Goal: Task Accomplishment & Management: Manage account settings

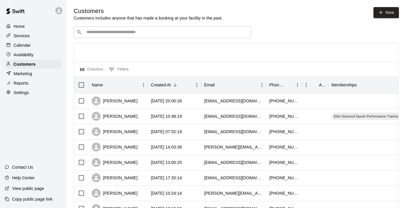
click at [26, 38] on p "Services" at bounding box center [22, 36] width 16 height 6
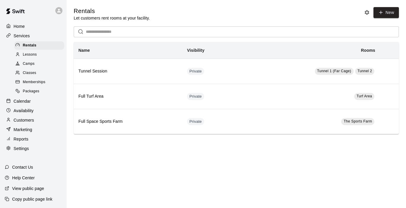
click at [32, 81] on span "Memberships" at bounding box center [34, 82] width 23 height 6
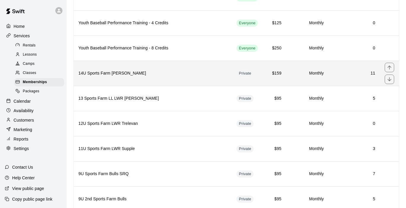
scroll to position [326, 0]
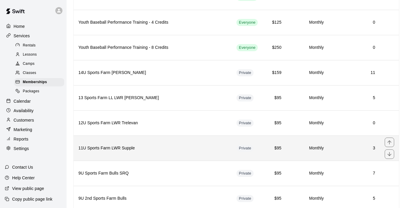
click at [176, 148] on h6 "11U Sports Farm LWR Supple" at bounding box center [152, 148] width 149 height 7
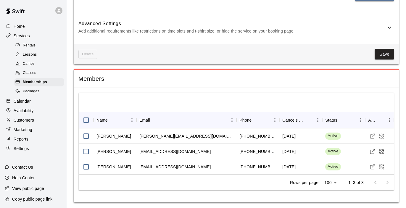
scroll to position [360, 0]
click at [27, 101] on p "Calendar" at bounding box center [22, 101] width 17 height 6
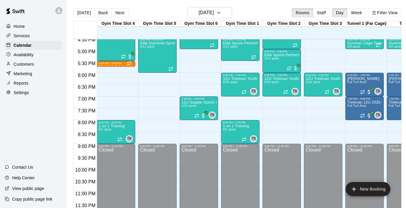
scroll to position [393, 0]
click at [190, 114] on div "11U Supple Sports Farm LWR 2025 1/14 spots" at bounding box center [199, 204] width 35 height 208
click at [188, 119] on img "edit" at bounding box center [188, 120] width 7 height 7
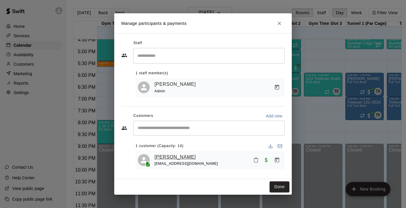
click at [191, 159] on link "[PERSON_NAME]" at bounding box center [175, 157] width 41 height 8
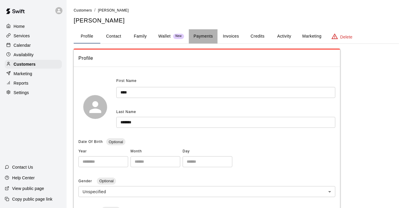
click at [205, 41] on button "Payments" at bounding box center [203, 36] width 29 height 14
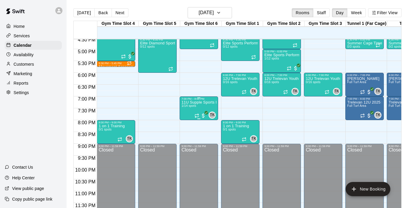
scroll to position [393, 0]
click at [187, 113] on div "11U Supple Sports Farm LWR 2025 1/14 spots" at bounding box center [199, 204] width 35 height 208
click at [187, 123] on img "edit" at bounding box center [188, 120] width 7 height 7
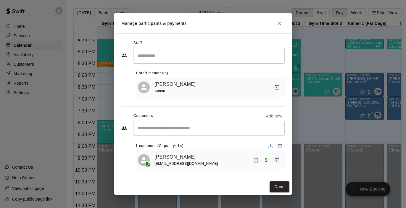
click at [79, 30] on div "Manage participants & payments Staff ​ 1 staff member(s) [PERSON_NAME] Admin Cu…" at bounding box center [203, 104] width 406 height 208
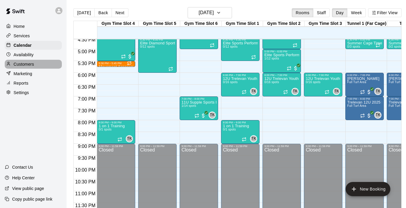
click at [25, 62] on p "Customers" at bounding box center [24, 64] width 20 height 6
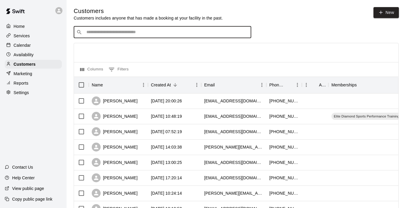
click at [143, 35] on input "Search customers by name or email" at bounding box center [167, 32] width 164 height 6
type input "****"
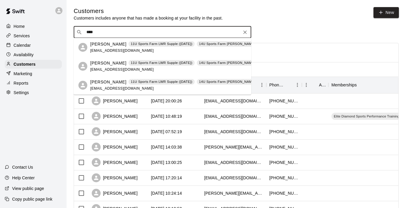
click at [102, 49] on span "[EMAIL_ADDRESS][DOMAIN_NAME]" at bounding box center [122, 51] width 64 height 4
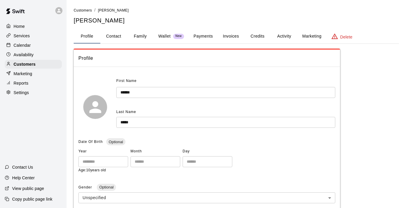
click at [206, 36] on button "Payments" at bounding box center [203, 36] width 29 height 14
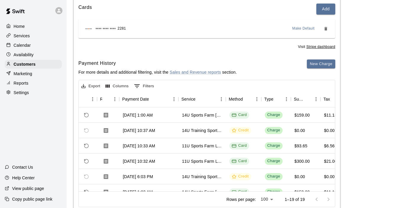
scroll to position [0, 35]
click at [24, 34] on p "Services" at bounding box center [22, 36] width 16 height 6
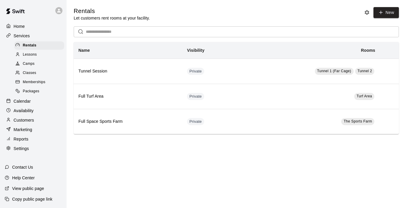
click at [41, 80] on span "Memberships" at bounding box center [34, 82] width 23 height 6
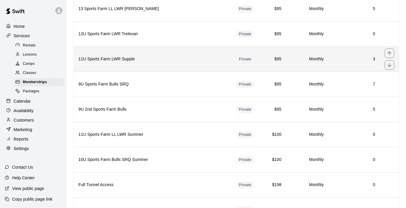
scroll to position [417, 0]
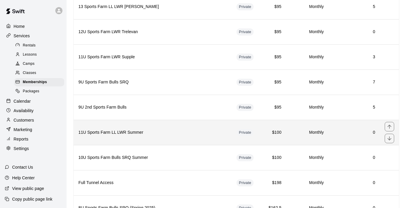
click at [179, 130] on h6 "11U Sports Farm LL LWR Summer" at bounding box center [152, 132] width 149 height 7
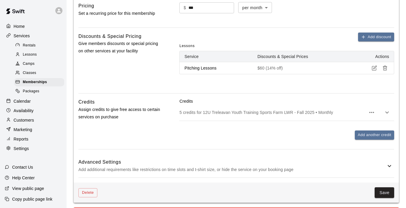
scroll to position [203, 0]
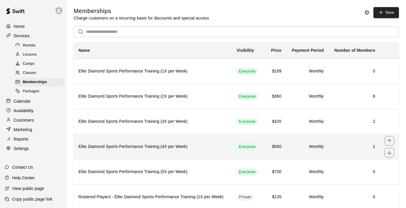
scroll to position [313, 0]
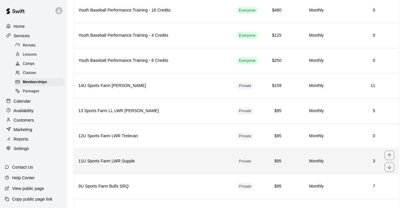
click at [176, 157] on th "11U Sports Farm LWR Supple" at bounding box center [153, 161] width 158 height 25
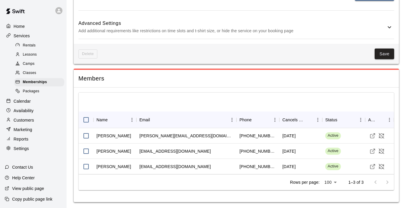
scroll to position [360, 0]
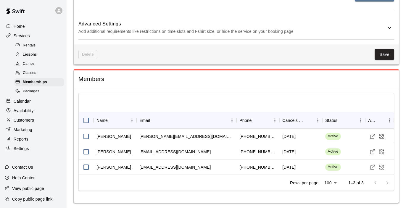
click at [28, 117] on p "Customers" at bounding box center [24, 120] width 20 height 6
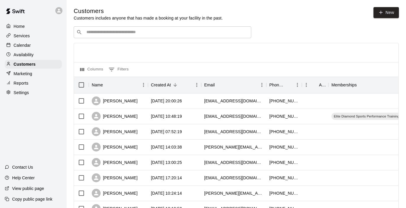
click at [107, 32] on input "Search customers by name or email" at bounding box center [167, 32] width 164 height 6
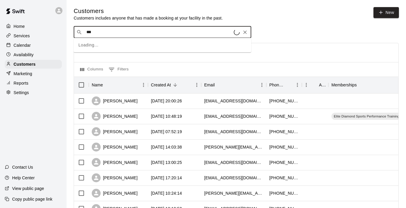
type input "****"
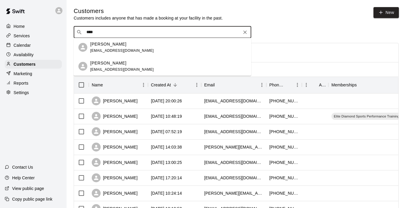
click at [97, 63] on p "[PERSON_NAME]" at bounding box center [108, 63] width 36 height 6
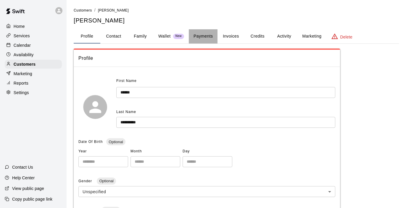
click at [206, 39] on button "Payments" at bounding box center [203, 36] width 29 height 14
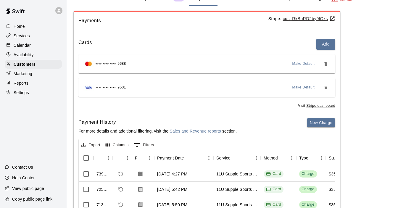
scroll to position [37, 0]
click at [35, 61] on p "Customers" at bounding box center [25, 64] width 22 height 6
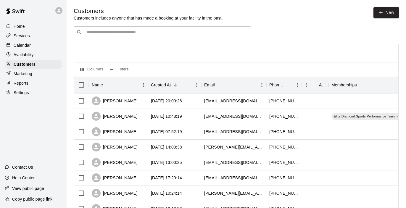
click at [149, 33] on input "Search customers by name or email" at bounding box center [167, 32] width 164 height 6
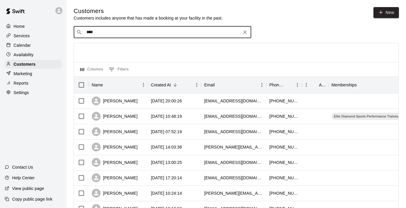
type input "*****"
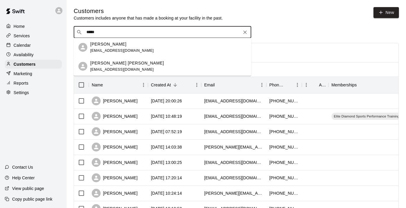
click at [108, 62] on p "[PERSON_NAME] [PERSON_NAME]" at bounding box center [127, 63] width 74 height 6
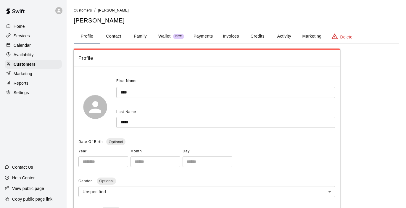
click at [208, 37] on button "Payments" at bounding box center [203, 36] width 29 height 14
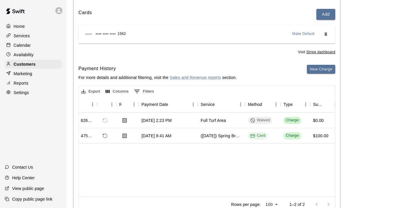
scroll to position [0, 16]
click at [209, 137] on div "([DATE]) Spring Break Baseball Camp" at bounding box center [220, 136] width 41 height 6
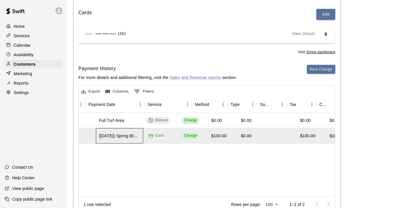
scroll to position [0, 47]
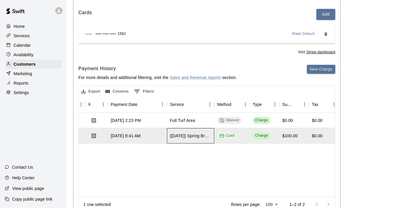
click at [189, 137] on div "([DATE]) Spring Break Baseball Camp" at bounding box center [190, 136] width 41 height 6
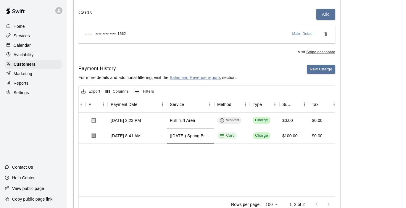
click at [194, 135] on div "([DATE]) Spring Break Baseball Camp" at bounding box center [190, 136] width 41 height 6
drag, startPoint x: 170, startPoint y: 133, endPoint x: 203, endPoint y: 136, distance: 33.0
click at [203, 136] on div "([DATE]) Spring Break Baseball Camp" at bounding box center [190, 135] width 47 height 15
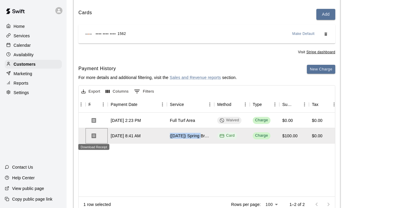
click at [94, 135] on icon "Download Receipt" at bounding box center [94, 135] width 4 height 5
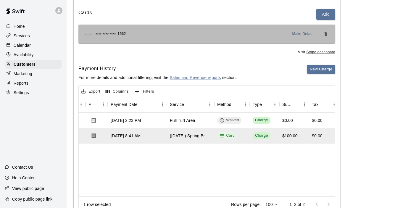
click at [207, 35] on div "**** **** **** 1562 Make Default" at bounding box center [207, 33] width 248 height 9
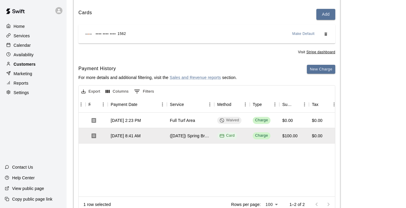
click at [23, 63] on p "Customers" at bounding box center [25, 64] width 22 height 6
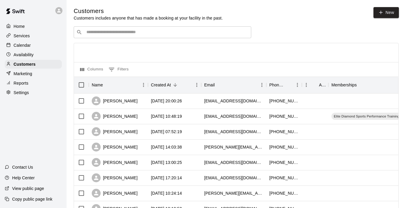
click at [123, 36] on div "​ ​" at bounding box center [163, 32] width 178 height 12
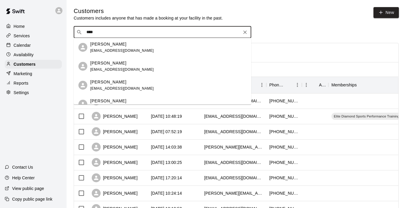
type input "*****"
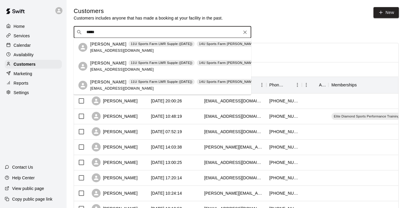
click at [98, 49] on span "[EMAIL_ADDRESS][DOMAIN_NAME]" at bounding box center [122, 51] width 64 height 4
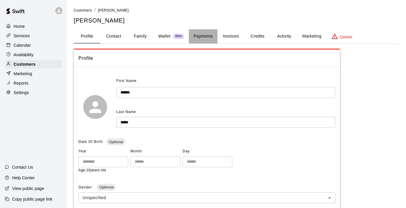
click at [206, 38] on button "Payments" at bounding box center [203, 36] width 29 height 14
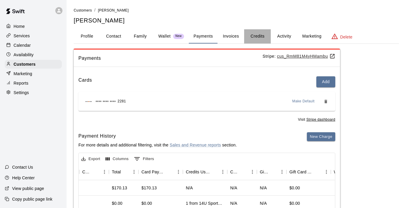
click at [266, 39] on button "Credits" at bounding box center [257, 36] width 27 height 14
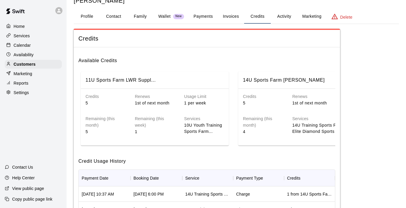
scroll to position [20, 0]
click at [22, 62] on p "Customers" at bounding box center [25, 64] width 22 height 6
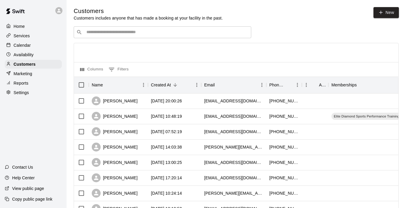
click at [131, 27] on div "​ ​" at bounding box center [163, 32] width 178 height 12
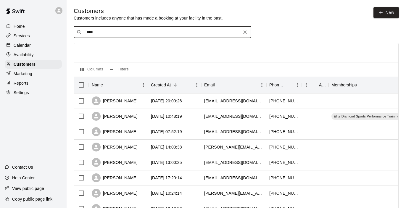
type input "*****"
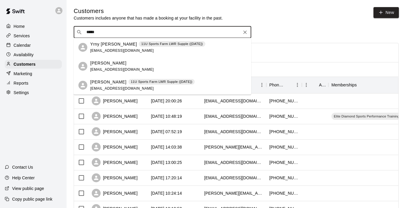
click at [103, 45] on p "Yrny [PERSON_NAME]" at bounding box center [113, 44] width 47 height 6
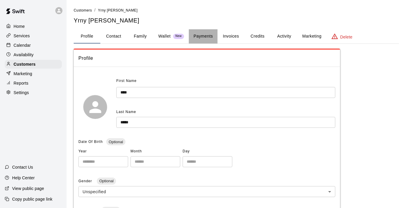
click at [202, 36] on button "Payments" at bounding box center [203, 36] width 29 height 14
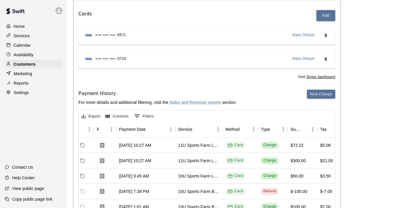
scroll to position [0, 37]
click at [24, 37] on p "Services" at bounding box center [22, 36] width 16 height 6
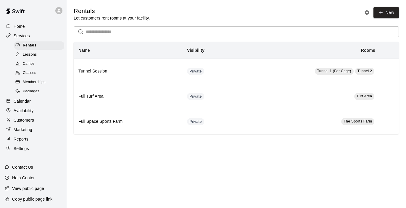
click at [45, 79] on span "Memberships" at bounding box center [34, 82] width 23 height 6
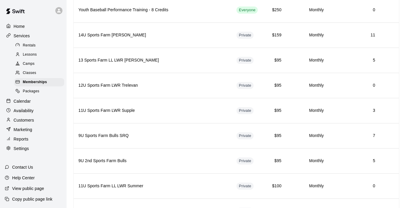
scroll to position [360, 0]
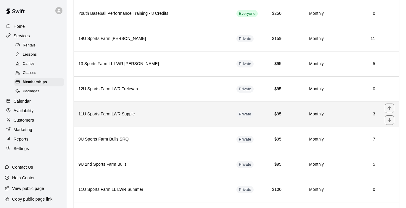
click at [175, 119] on th "11U Sports Farm LWR Supple" at bounding box center [153, 114] width 158 height 25
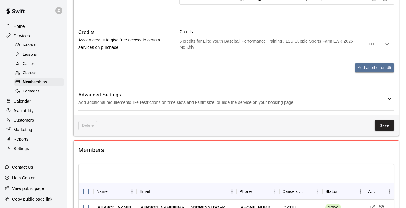
scroll to position [296, 0]
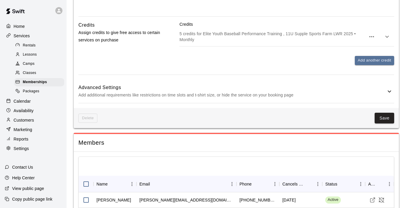
click at [384, 89] on h6 "Advanced Settings" at bounding box center [232, 88] width 308 height 8
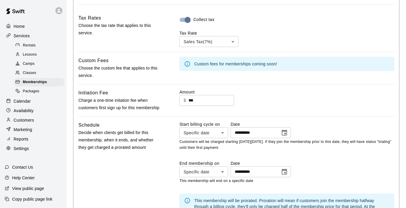
scroll to position [401, 0]
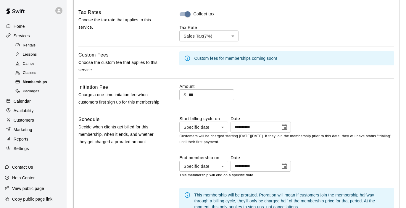
click at [48, 81] on div "Memberships" at bounding box center [39, 82] width 50 height 8
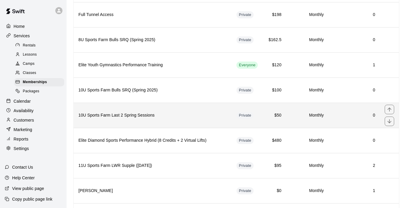
scroll to position [589, 0]
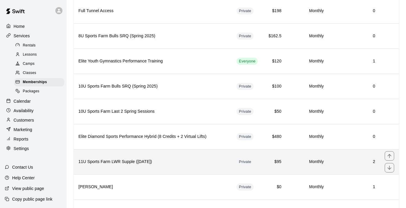
click at [176, 166] on th "11U Sports Farm LWR Supple ([DATE])" at bounding box center [153, 161] width 158 height 25
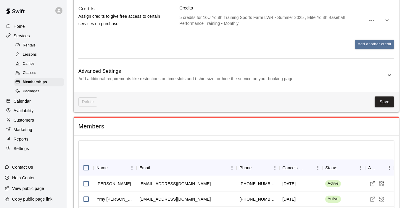
scroll to position [312, 0]
click at [385, 79] on p "Add additional requirements like restrictions on time slots and t-shirt size, o…" at bounding box center [232, 79] width 308 height 7
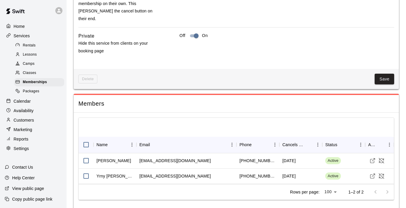
scroll to position [649, 0]
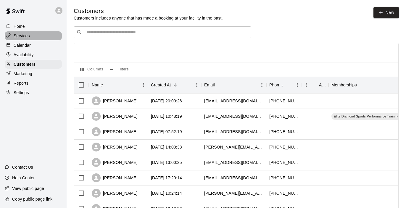
click at [30, 37] on p "Services" at bounding box center [22, 36] width 16 height 6
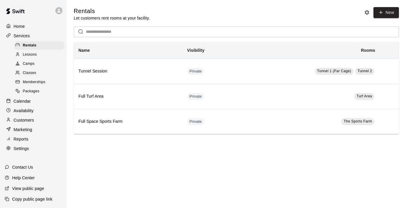
click at [24, 82] on span "Memberships" at bounding box center [34, 82] width 23 height 6
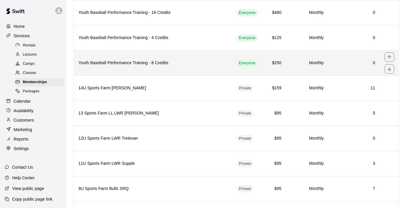
scroll to position [319, 0]
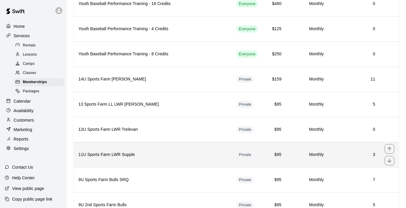
click at [150, 160] on th "11U Sports Farm LWR Supple" at bounding box center [153, 154] width 158 height 25
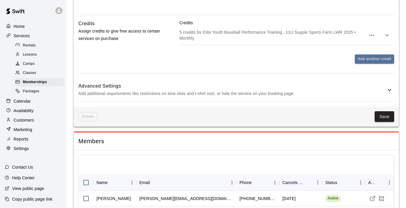
scroll to position [261, 0]
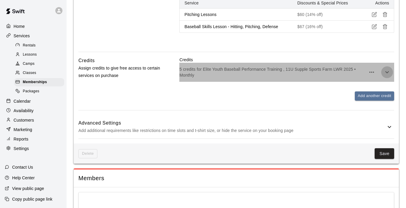
click at [387, 69] on icon "button" at bounding box center [387, 72] width 7 height 7
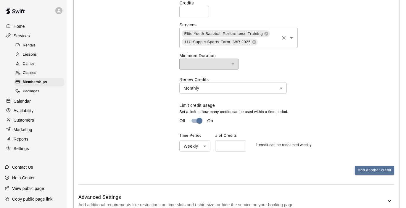
scroll to position [346, 0]
type input "*"
click at [241, 143] on input "*" at bounding box center [230, 145] width 31 height 11
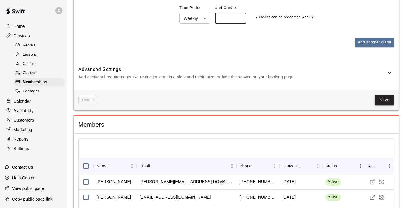
scroll to position [502, 0]
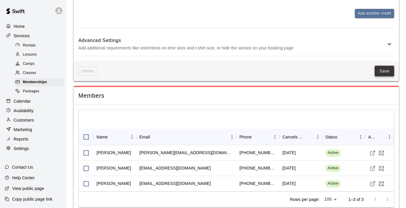
click at [383, 70] on button "Save" at bounding box center [385, 71] width 20 height 11
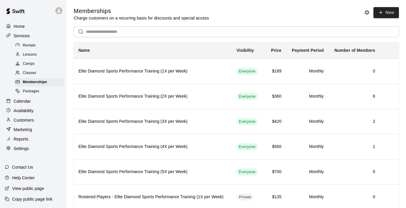
click at [32, 117] on p "Customers" at bounding box center [24, 120] width 20 height 6
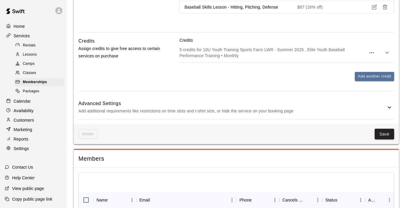
scroll to position [278, 0]
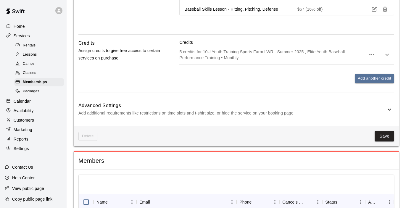
click at [386, 54] on icon "button" at bounding box center [387, 54] width 7 height 7
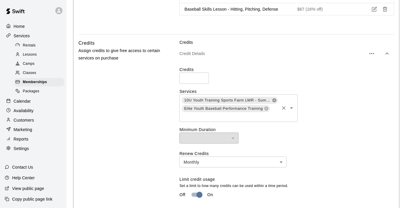
click at [275, 98] on icon at bounding box center [275, 100] width 4 height 4
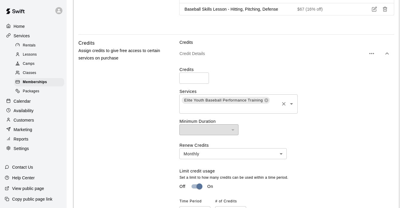
click at [220, 111] on div "Elite Youth Baseball Performance Training ​" at bounding box center [238, 103] width 118 height 19
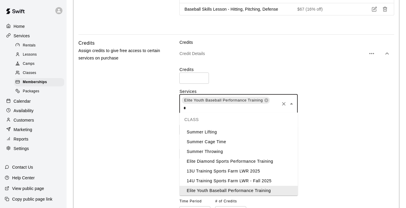
scroll to position [0, 0]
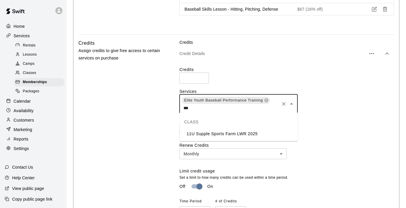
type input "**"
click at [213, 135] on li "11U Supple Sports Farm LWR 2025" at bounding box center [239, 134] width 118 height 10
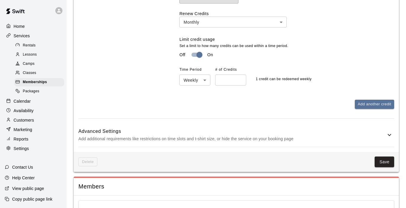
scroll to position [413, 0]
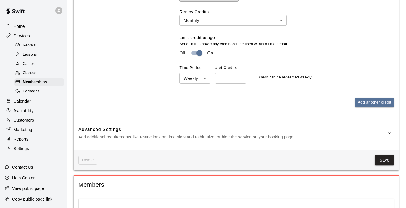
type input "*"
click at [240, 76] on input "*" at bounding box center [230, 78] width 31 height 11
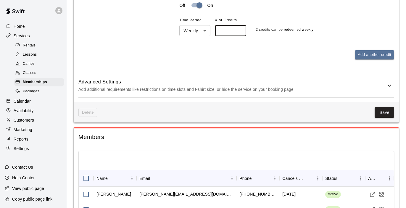
scroll to position [461, 0]
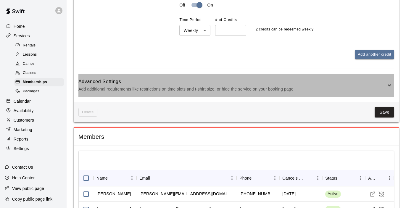
click at [389, 85] on icon at bounding box center [389, 85] width 7 height 7
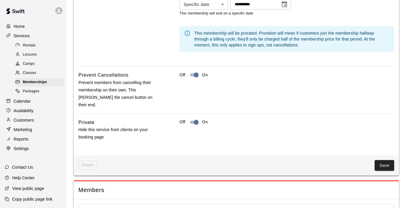
scroll to position [742, 0]
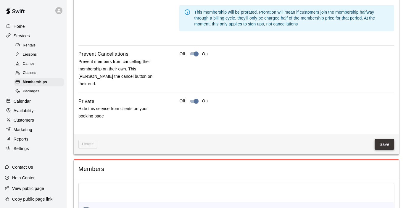
click at [384, 139] on button "Save" at bounding box center [385, 144] width 20 height 11
